Goal: Navigation & Orientation: Find specific page/section

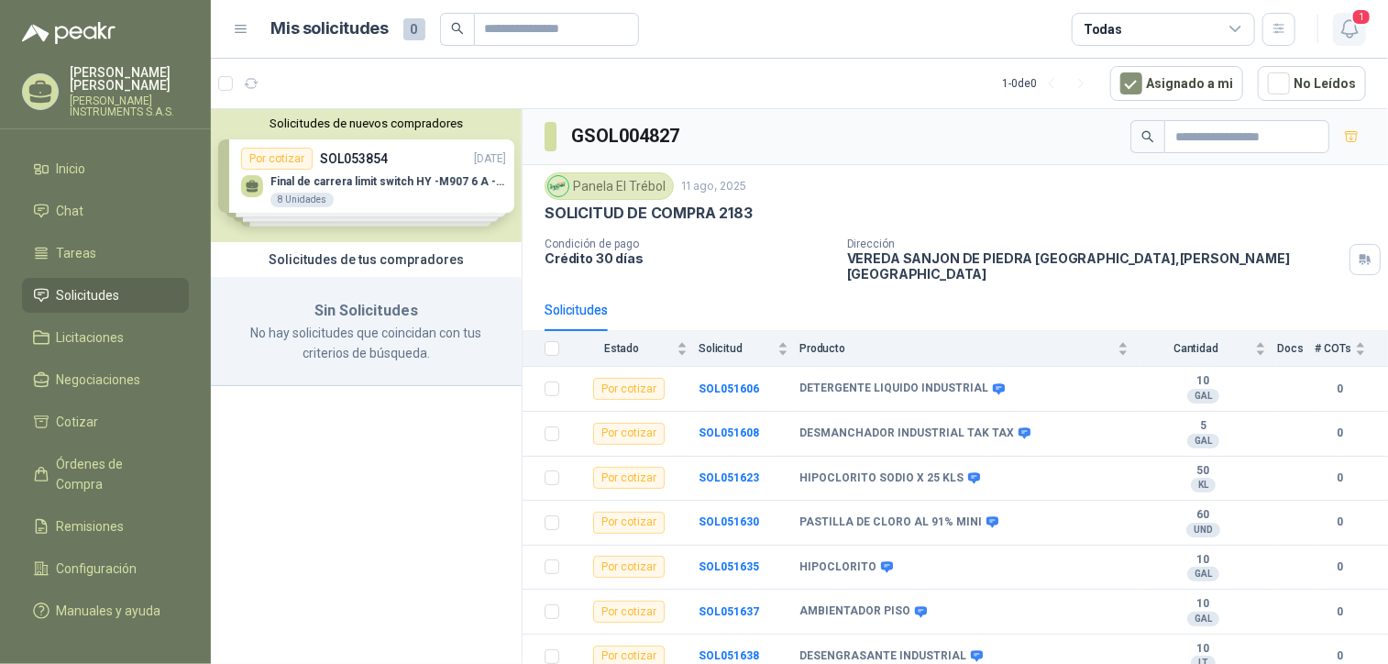
click at [1349, 27] on icon "button" at bounding box center [1349, 28] width 23 height 23
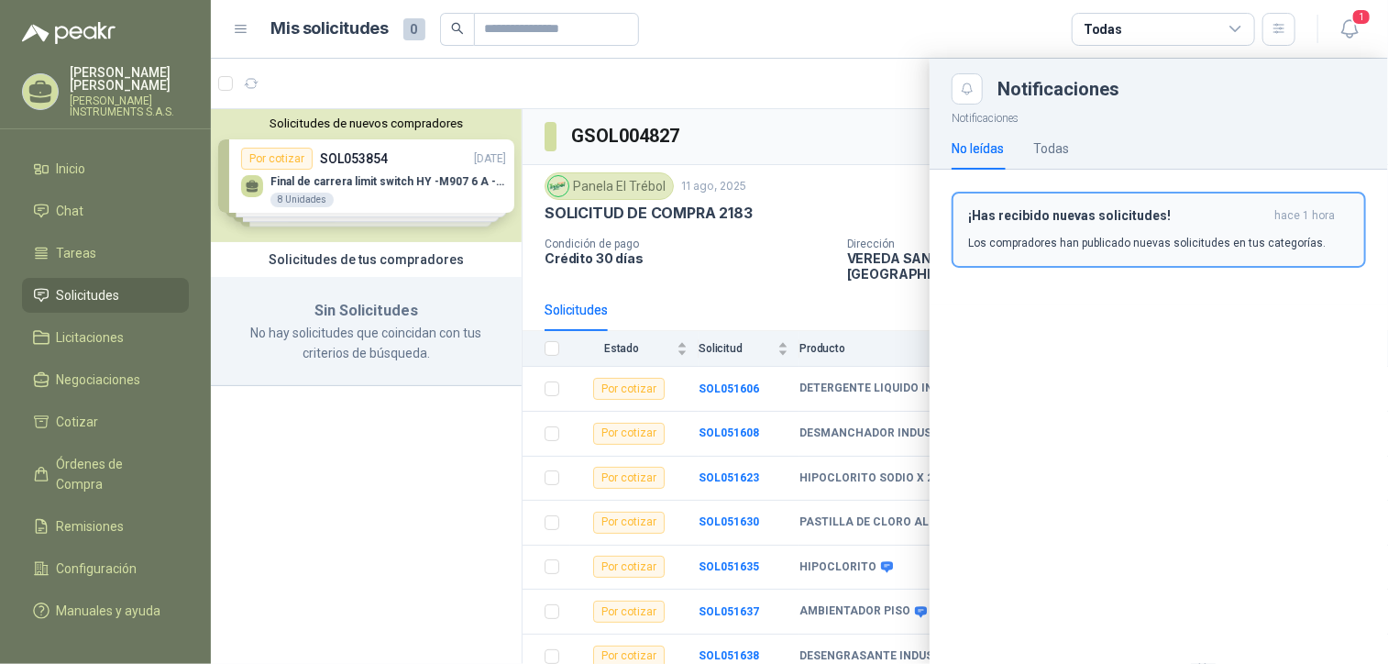
click at [1145, 228] on div "¡Has recibido nuevas solicitudes! hace 1 hora Los compradores han publicado nue…" at bounding box center [1158, 229] width 381 height 43
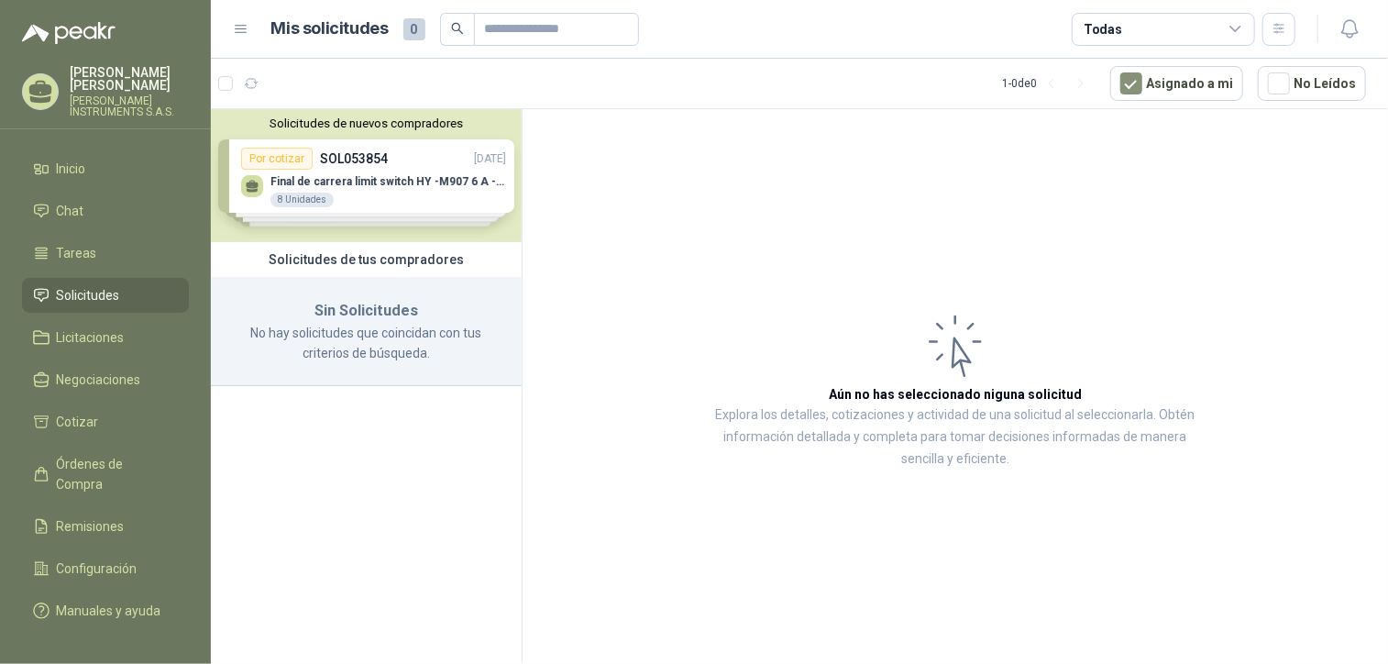
click at [368, 352] on p "No hay solicitudes que coincidan con tus criterios de búsqueda." at bounding box center [366, 343] width 267 height 40
drag, startPoint x: 368, startPoint y: 352, endPoint x: 105, endPoint y: 318, distance: 265.3
click at [105, 318] on ul "Inicio Chat Tareas Solicitudes Licitaciones Negociaciones Cotizar Órdenes de Co…" at bounding box center [105, 393] width 211 height 484
click at [106, 336] on span "Licitaciones" at bounding box center [91, 337] width 68 height 20
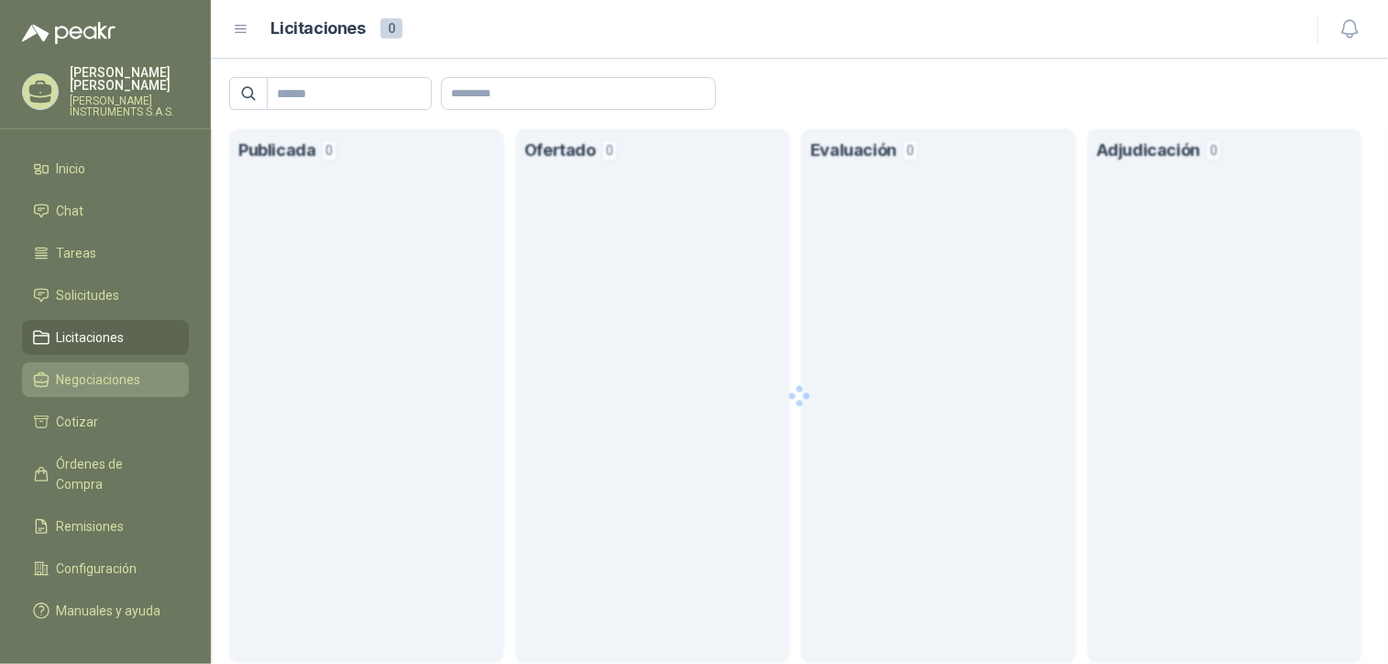
click at [116, 373] on span "Negociaciones" at bounding box center [99, 379] width 84 height 20
